Goal: Communication & Community: Ask a question

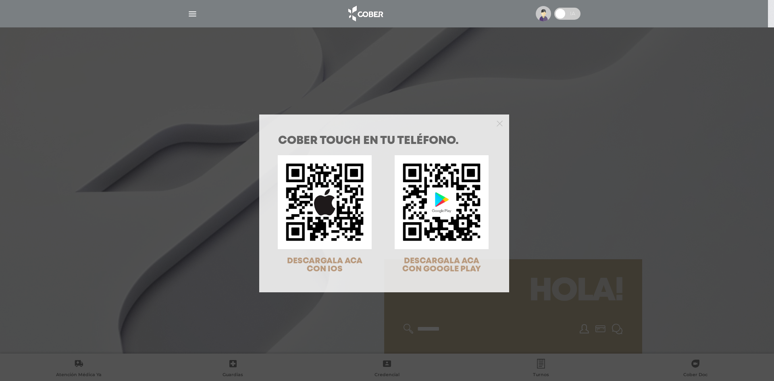
click at [319, 77] on div "COBER TOUCH en tu teléfono. DESCARGALA ACA CON IOS DESCARGALA ACA CON GOOGLE PL…" at bounding box center [387, 190] width 774 height 381
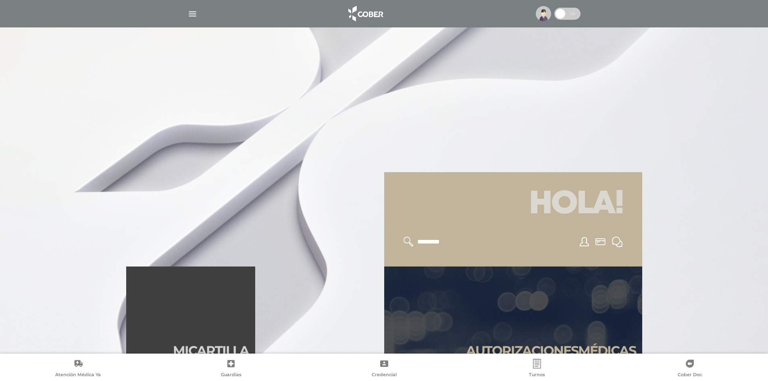
scroll to position [242, 0]
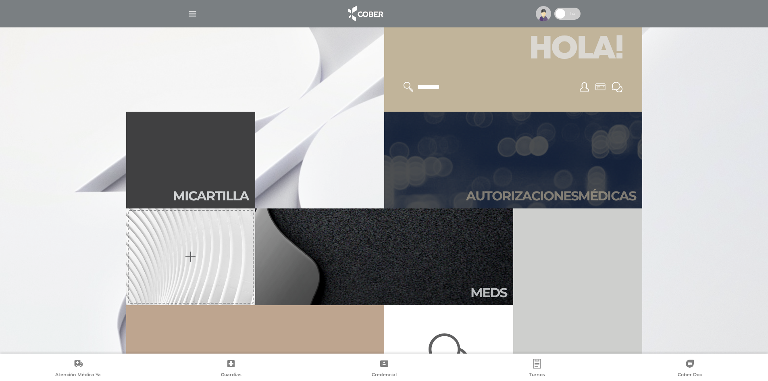
click at [489, 147] on link "Autori zaciones médicas" at bounding box center [513, 160] width 258 height 97
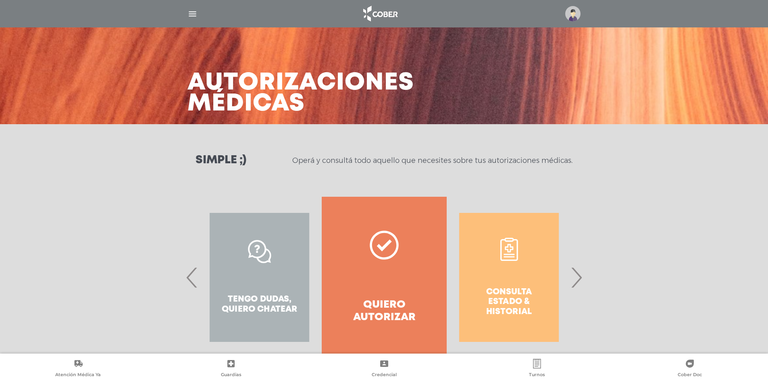
click at [579, 286] on span "›" at bounding box center [577, 278] width 16 height 44
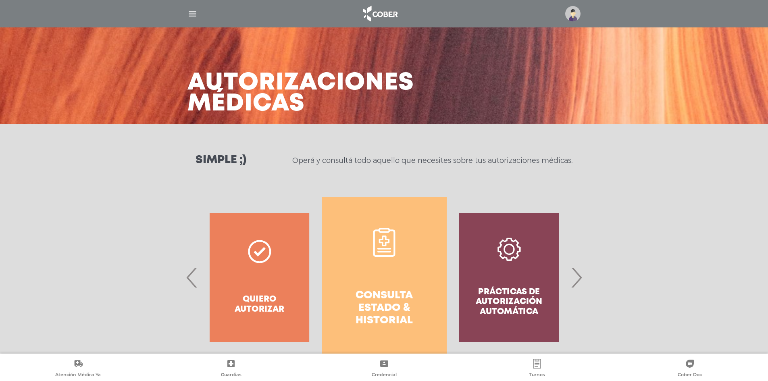
click at [407, 277] on link "Consulta estado & historial" at bounding box center [384, 277] width 125 height 161
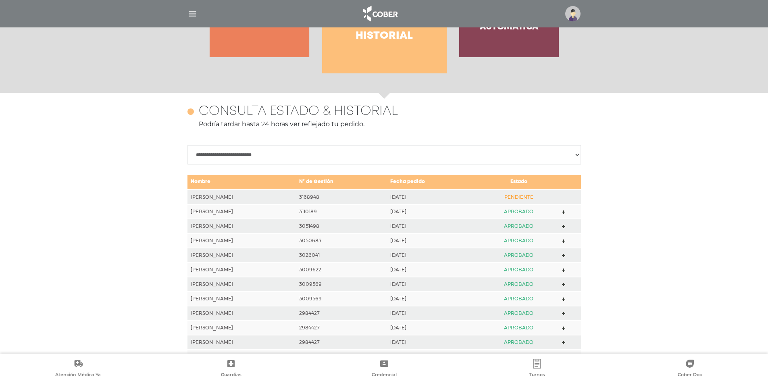
scroll to position [358, 0]
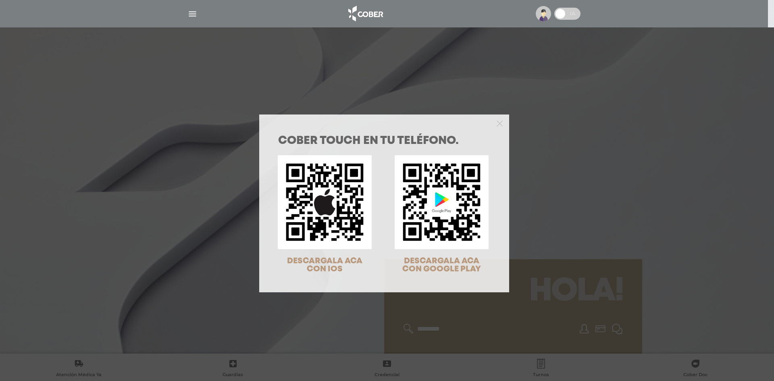
click at [567, 155] on div "COBER TOUCH en tu teléfono. DESCARGALA ACA CON IOS DESCARGALA ACA CON GOOGLE PL…" at bounding box center [387, 190] width 774 height 381
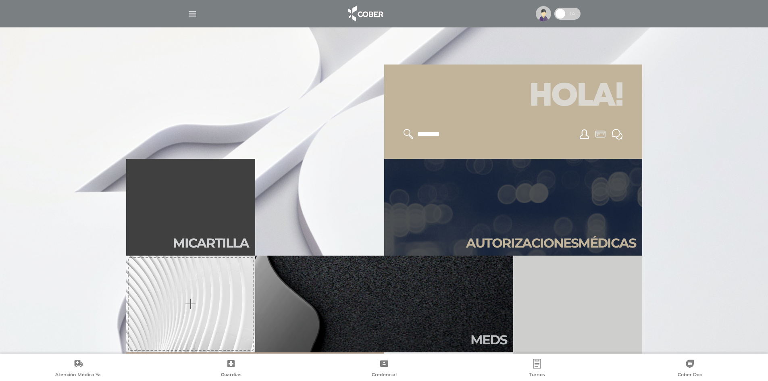
scroll to position [202, 0]
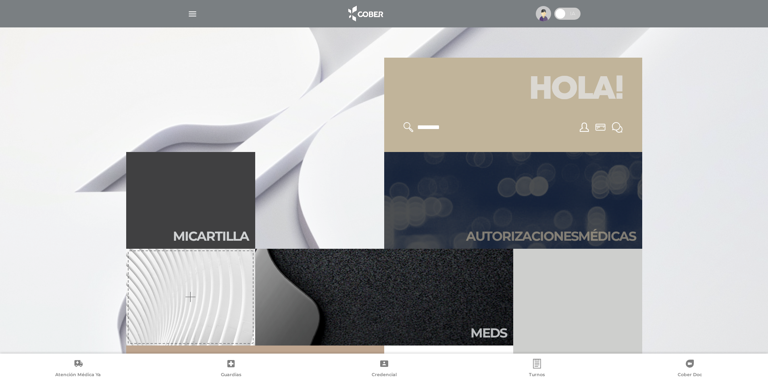
click at [578, 194] on link "Autori zaciones médicas" at bounding box center [513, 200] width 258 height 97
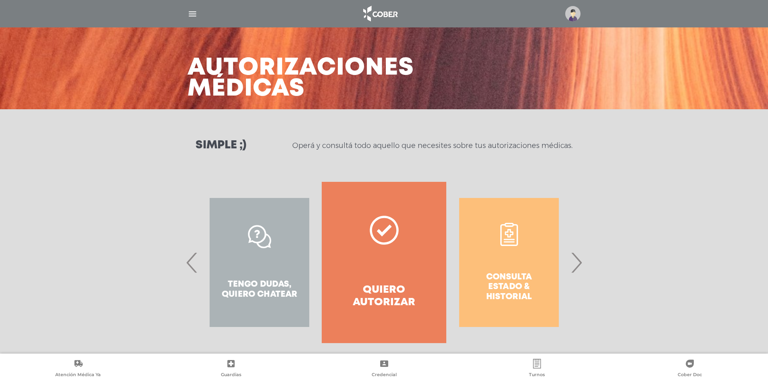
scroll to position [24, 0]
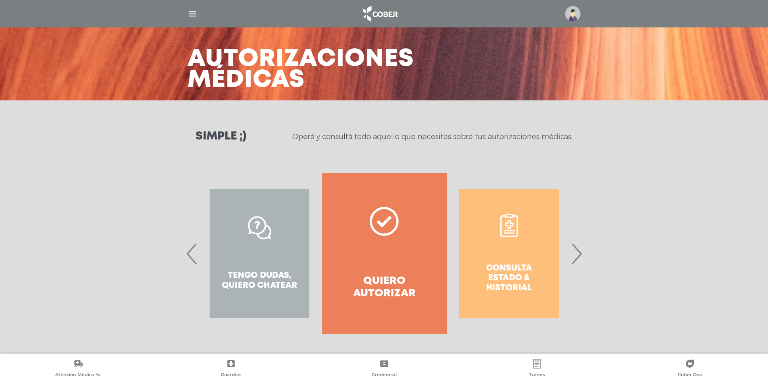
click at [581, 259] on span "›" at bounding box center [577, 254] width 16 height 44
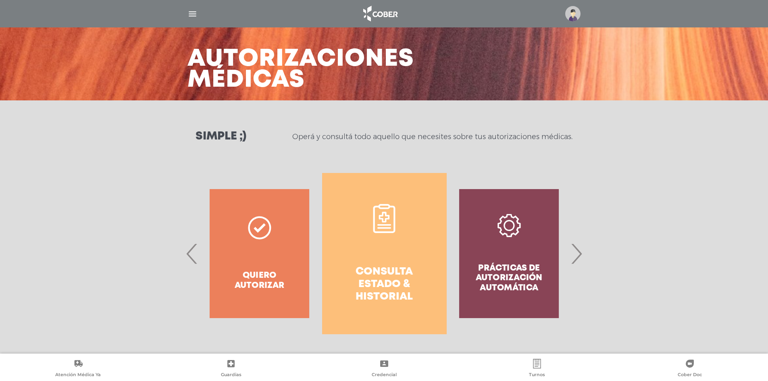
click at [581, 259] on span "›" at bounding box center [577, 254] width 16 height 44
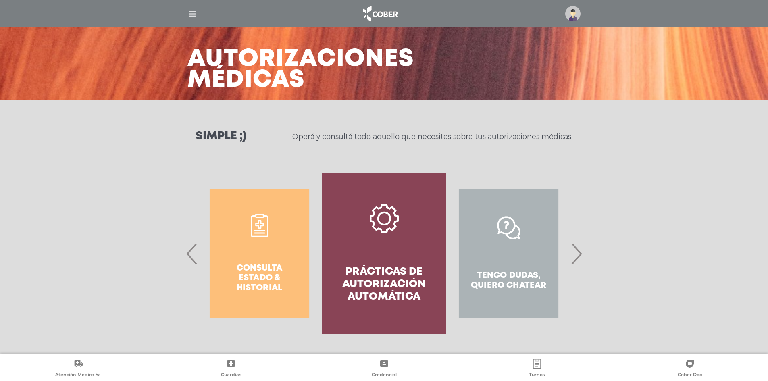
click at [581, 259] on span "›" at bounding box center [577, 254] width 16 height 44
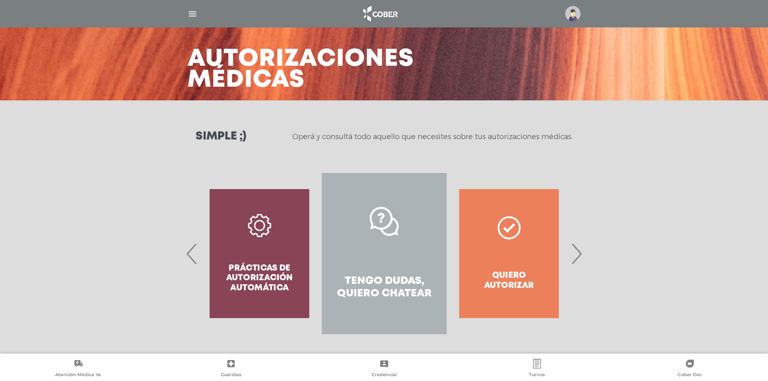
click at [406, 269] on link "Tengo dudas, quiero chatear" at bounding box center [384, 253] width 125 height 161
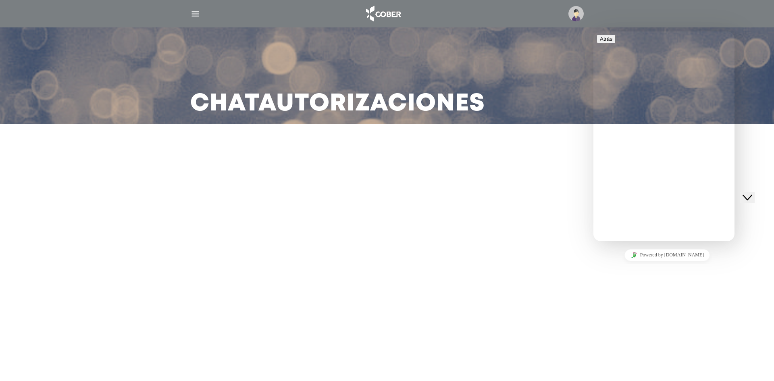
click at [650, 280] on div "Nueva conversación We typically reply in a few minutes" at bounding box center [664, 290] width 135 height 21
click at [661, 335] on input "**" at bounding box center [631, 339] width 57 height 8
type input "**********"
drag, startPoint x: 71, startPoint y: 17, endPoint x: 667, endPoint y: 304, distance: 661.3
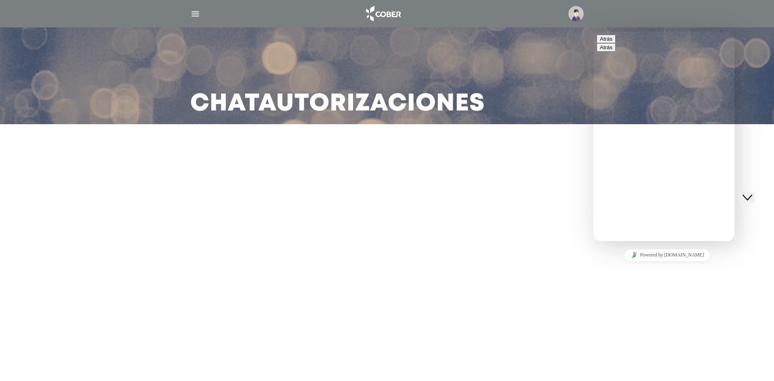
click at [667, 304] on main "Chat Autorizaciones" at bounding box center [387, 190] width 774 height 381
click at [199, 12] on img "button" at bounding box center [195, 14] width 10 height 10
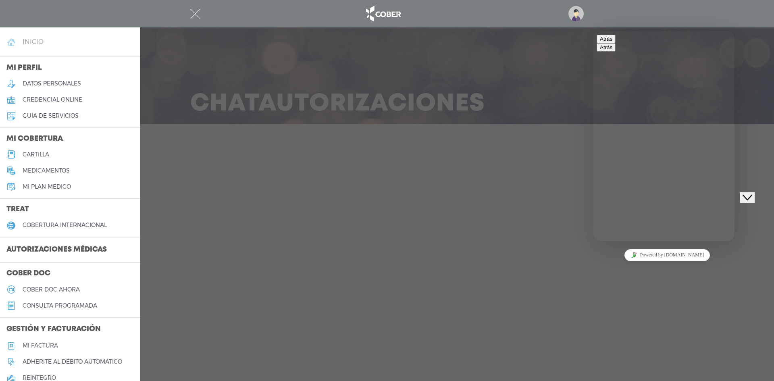
click at [27, 44] on h4 "inicio" at bounding box center [33, 42] width 21 height 8
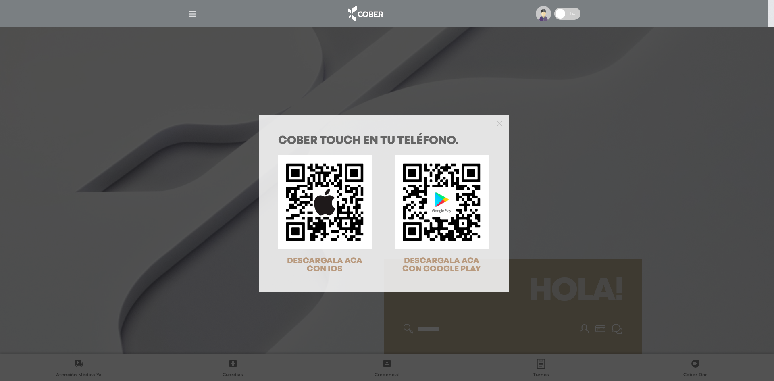
click at [572, 224] on div "COBER TOUCH en tu teléfono. DESCARGALA ACA CON IOS DESCARGALA ACA CON GOOGLE PL…" at bounding box center [387, 190] width 774 height 381
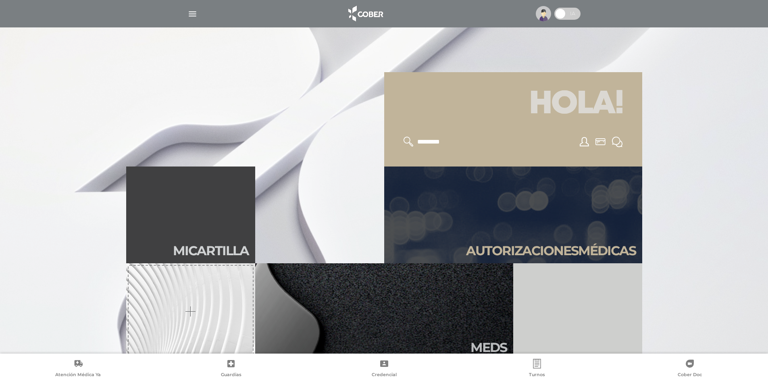
scroll to position [242, 0]
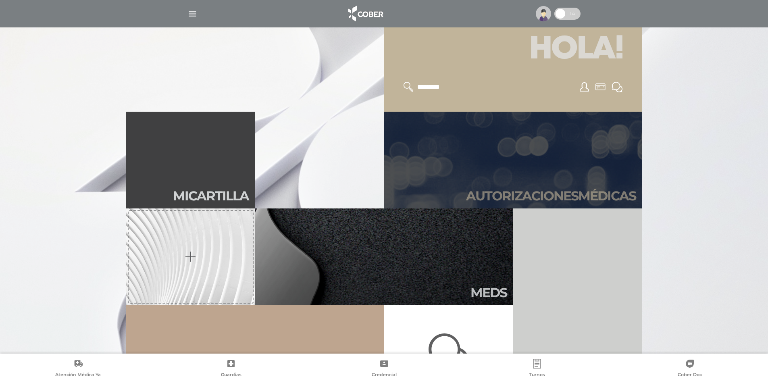
click at [578, 199] on h2 "Autori zaciones médicas" at bounding box center [551, 195] width 170 height 15
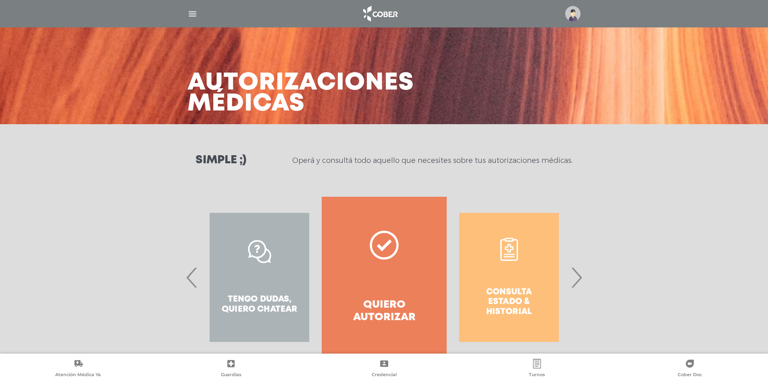
click at [581, 285] on span "›" at bounding box center [577, 278] width 16 height 44
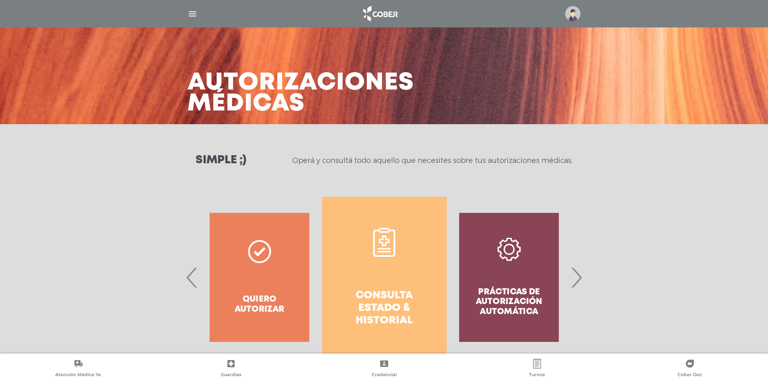
click at [581, 287] on span "›" at bounding box center [577, 278] width 16 height 44
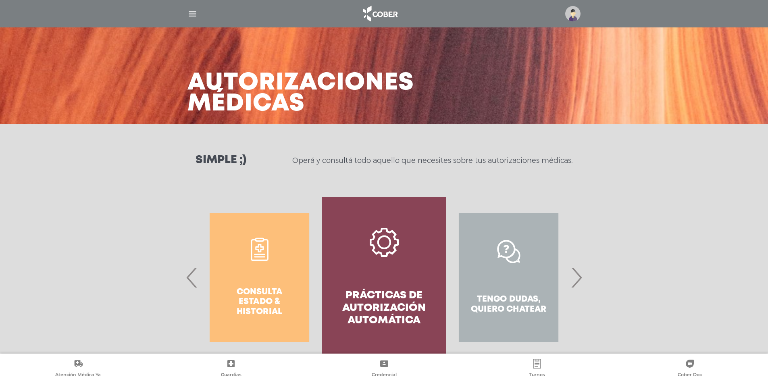
click at [423, 290] on h4 "Prácticas de autorización automática" at bounding box center [384, 309] width 96 height 38
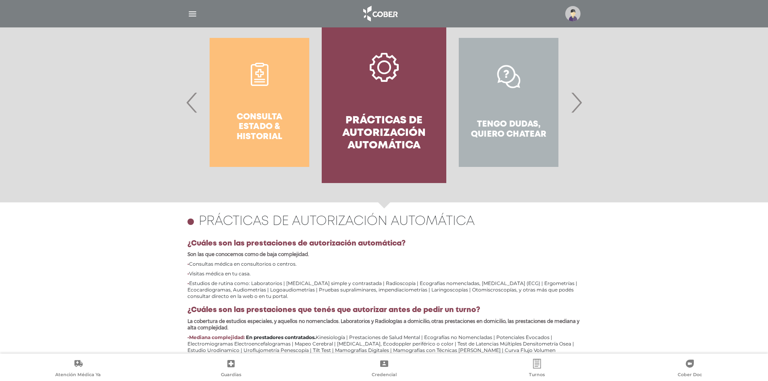
scroll to position [350, 0]
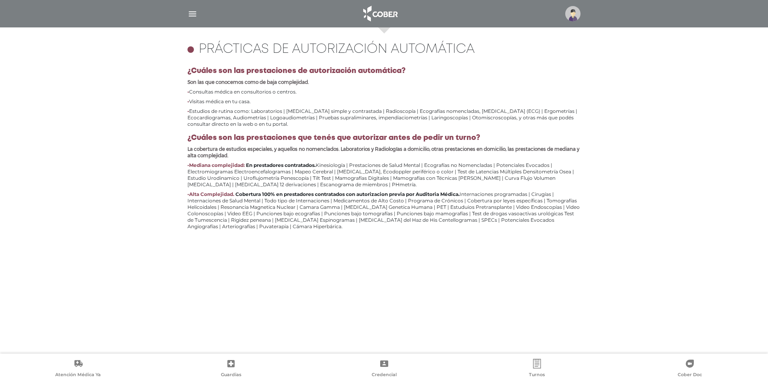
click at [197, 14] on img "button" at bounding box center [193, 14] width 10 height 10
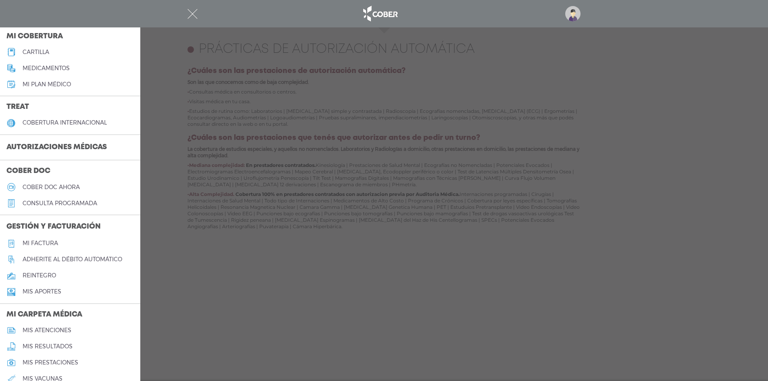
scroll to position [241, 0]
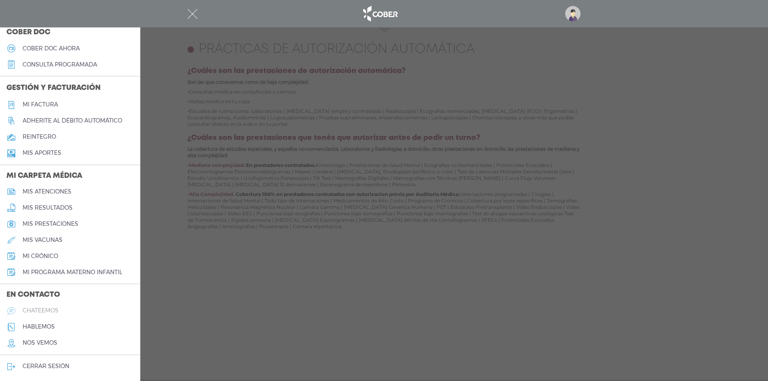
click at [56, 310] on h5 "chateemos" at bounding box center [41, 310] width 36 height 7
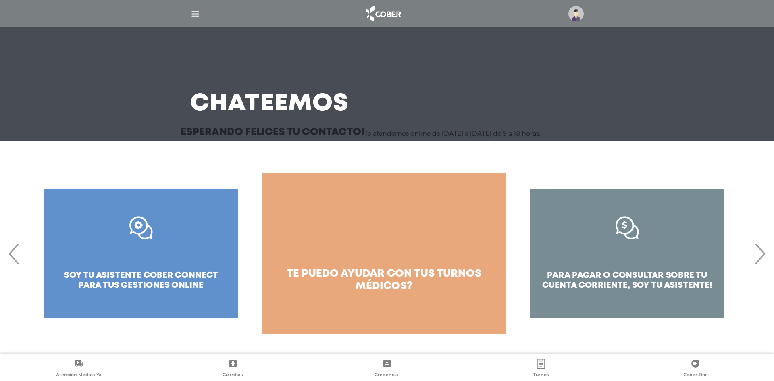
click at [757, 266] on span "›" at bounding box center [760, 254] width 16 height 44
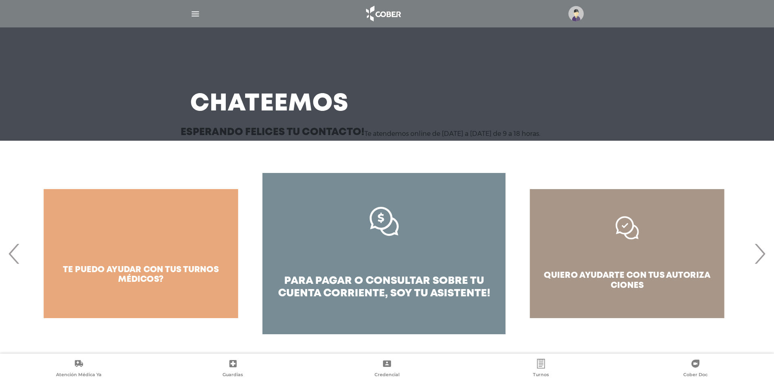
click at [757, 266] on span "›" at bounding box center [760, 254] width 16 height 44
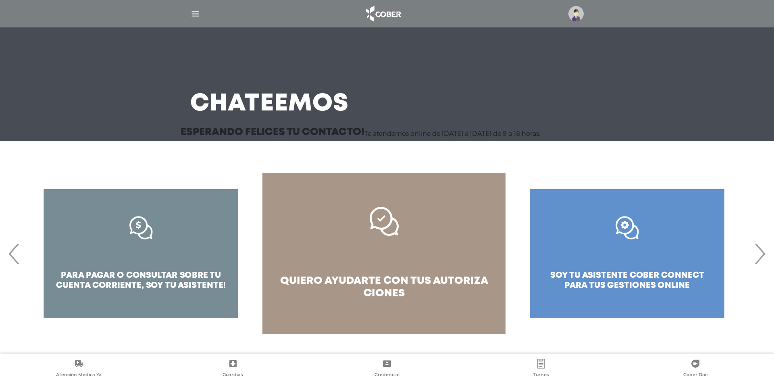
click at [434, 276] on span "autoriza ciones" at bounding box center [426, 287] width 125 height 22
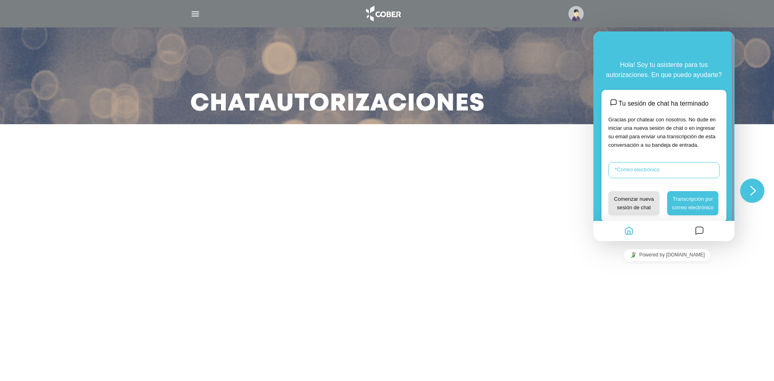
click at [667, 167] on input "* Correo electrónico" at bounding box center [664, 170] width 111 height 16
type input "**********"
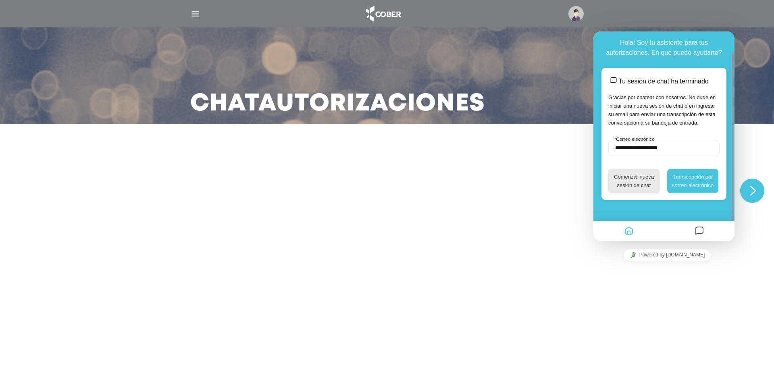
click at [650, 186] on button "Comenzar nueva sesión de chat" at bounding box center [634, 181] width 51 height 24
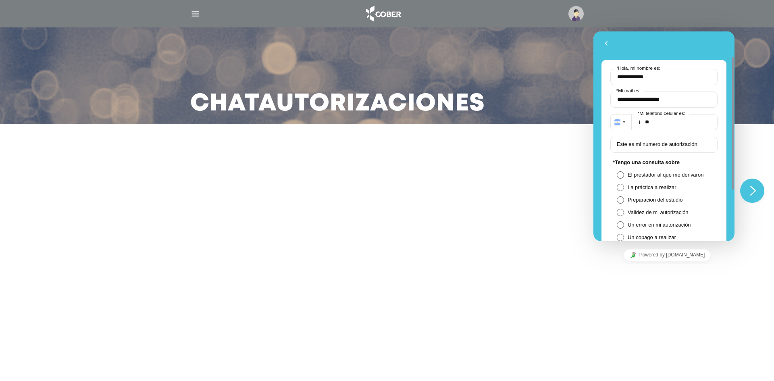
scroll to position [121, 0]
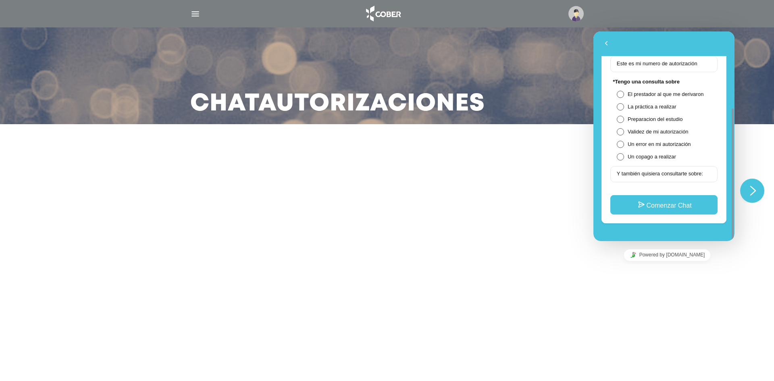
click at [653, 176] on label "Y también quisiera consultarte sobre:" at bounding box center [660, 174] width 94 height 6
click at [653, 176] on input "Y también quisiera consultarte sobre:" at bounding box center [664, 174] width 107 height 16
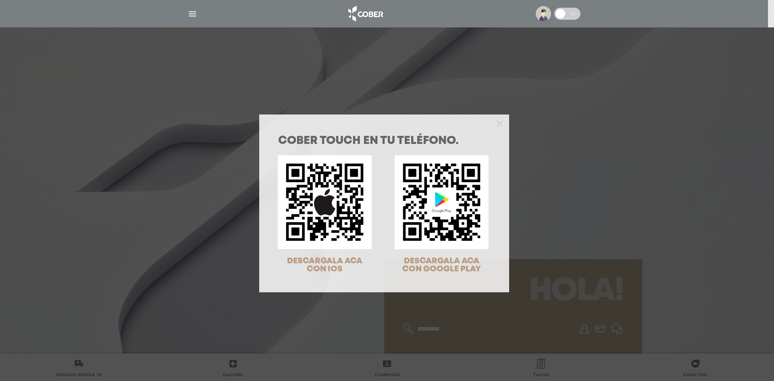
click at [565, 148] on div "COBER TOUCH en tu teléfono. DESCARGALA ACA CON IOS DESCARGALA ACA CON GOOGLE PL…" at bounding box center [387, 190] width 774 height 381
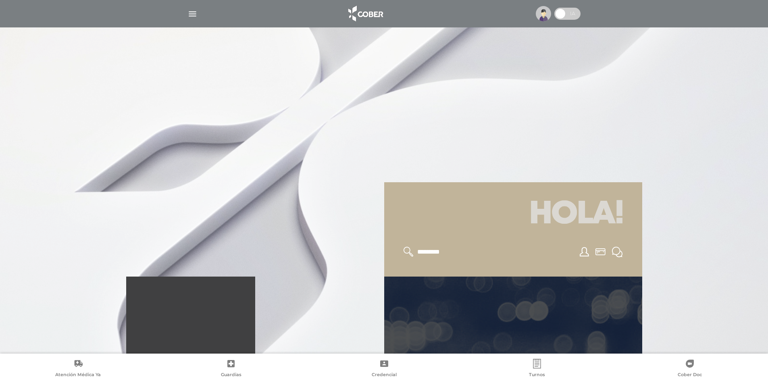
scroll to position [161, 0]
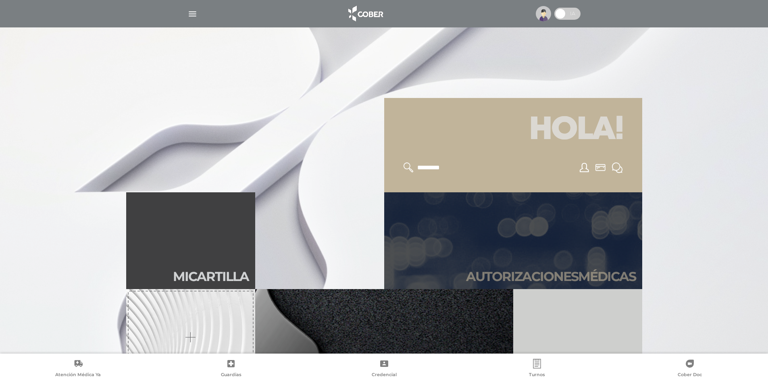
click at [547, 247] on link "Autori zaciones médicas" at bounding box center [513, 240] width 258 height 97
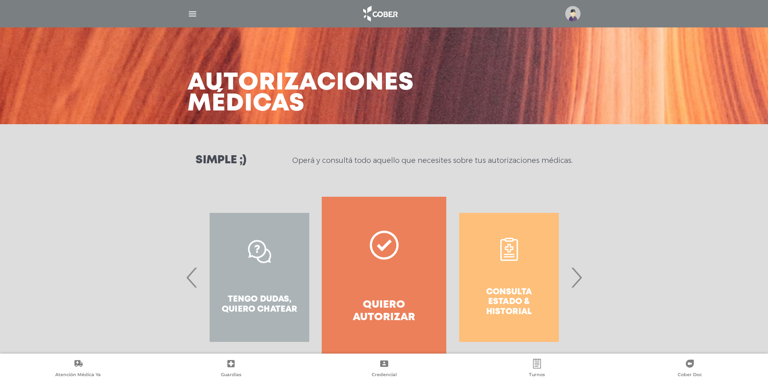
click at [574, 279] on span "›" at bounding box center [577, 278] width 16 height 44
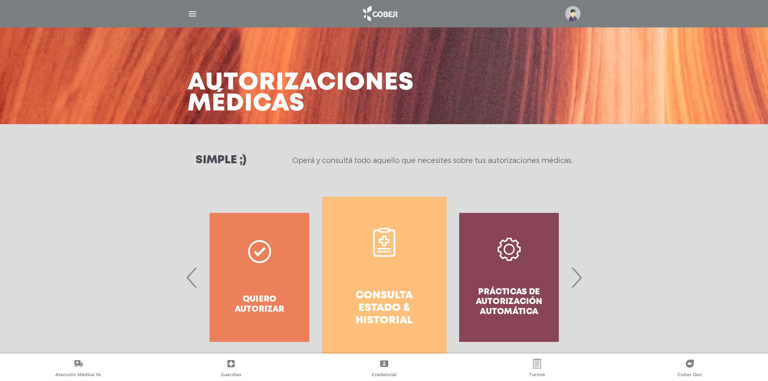
click at [350, 235] on link "Consulta estado & historial" at bounding box center [384, 277] width 125 height 161
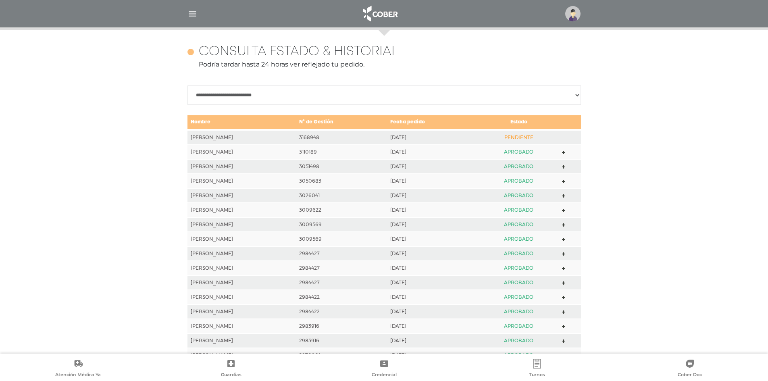
scroll to position [358, 0]
